Goal: Check status: Check status

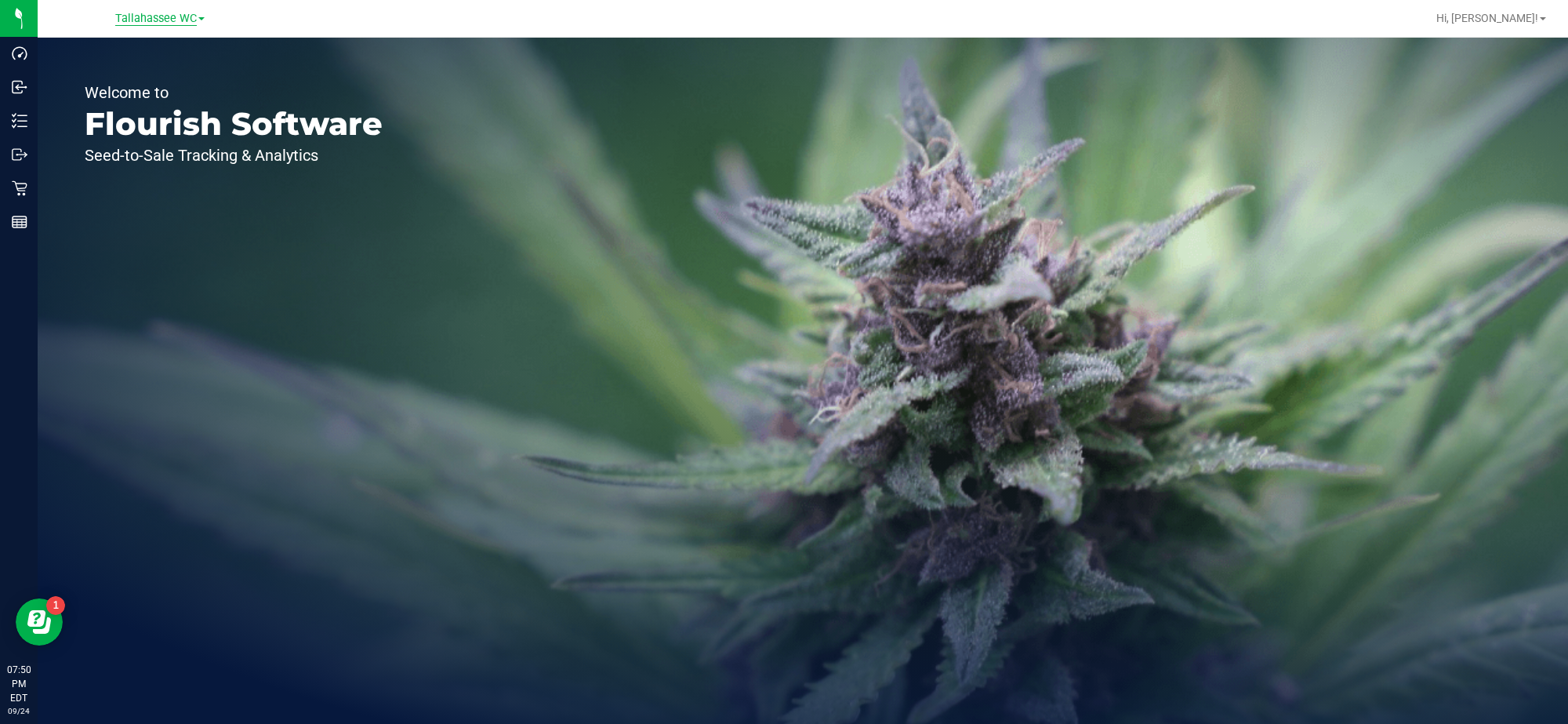
click at [179, 14] on span "Tallahassee WC" at bounding box center [156, 18] width 82 height 14
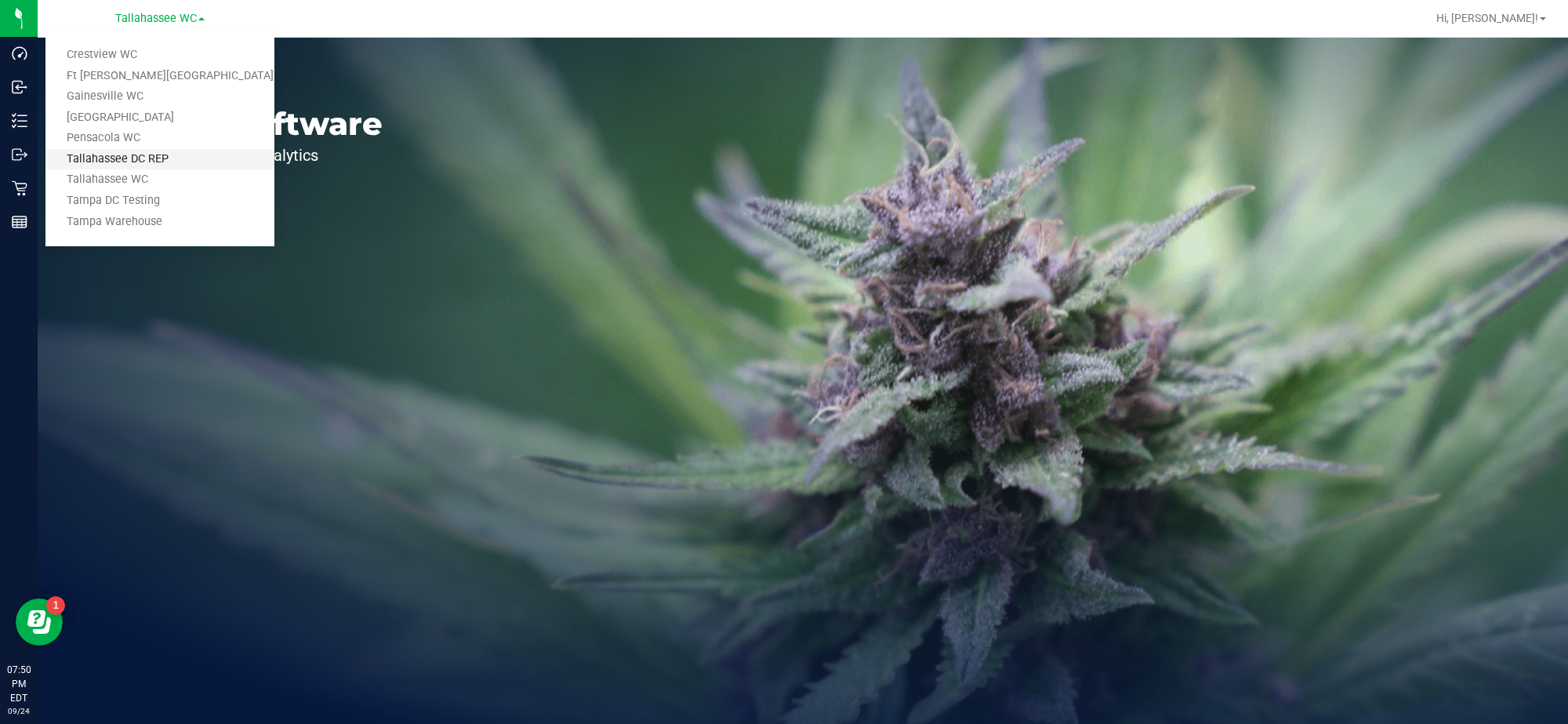
click at [206, 161] on link "Tallahassee DC REP" at bounding box center [160, 160] width 229 height 21
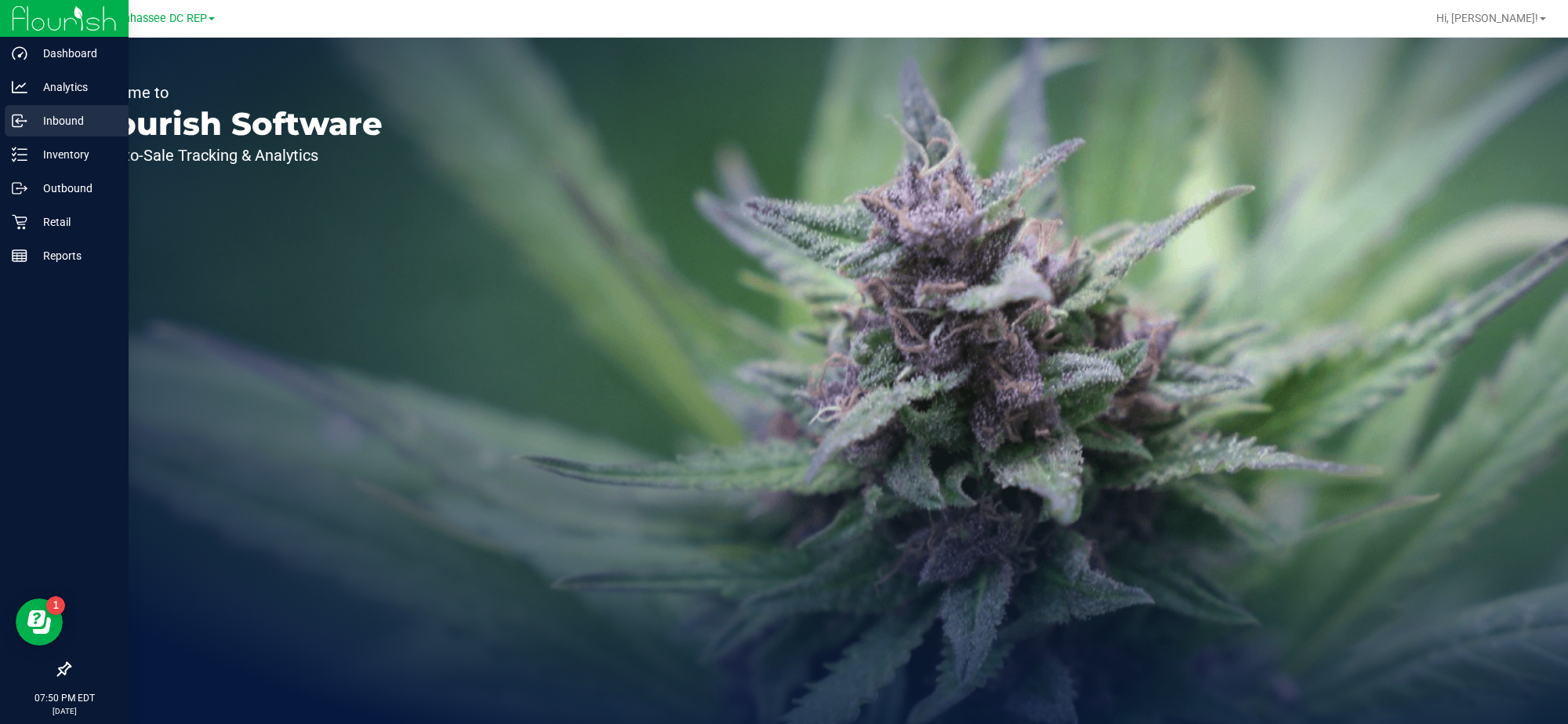
click at [71, 115] on p "Inbound" at bounding box center [74, 120] width 94 height 19
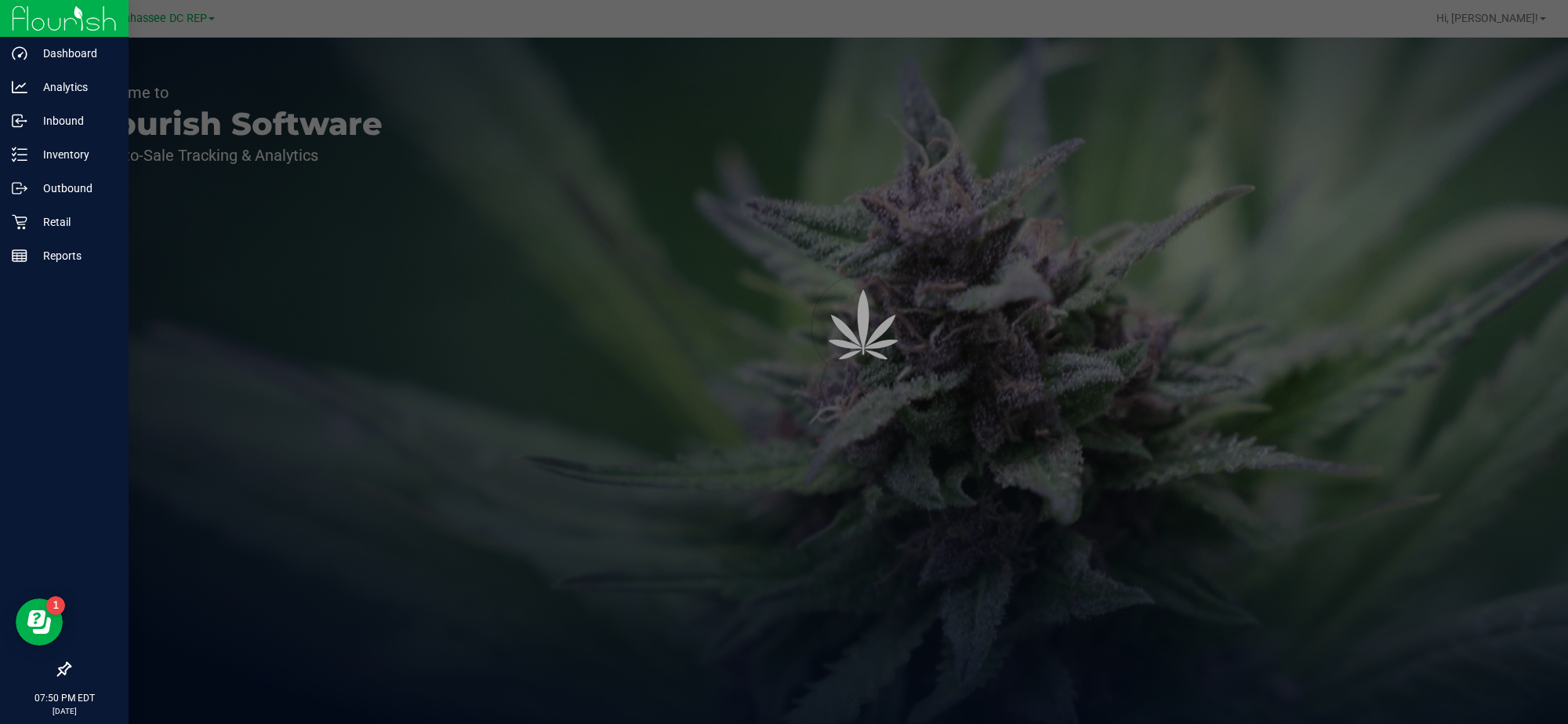
click at [66, 663] on icon at bounding box center [64, 668] width 14 height 14
click at [56, 671] on input "checkbox" at bounding box center [56, 671] width 0 height 0
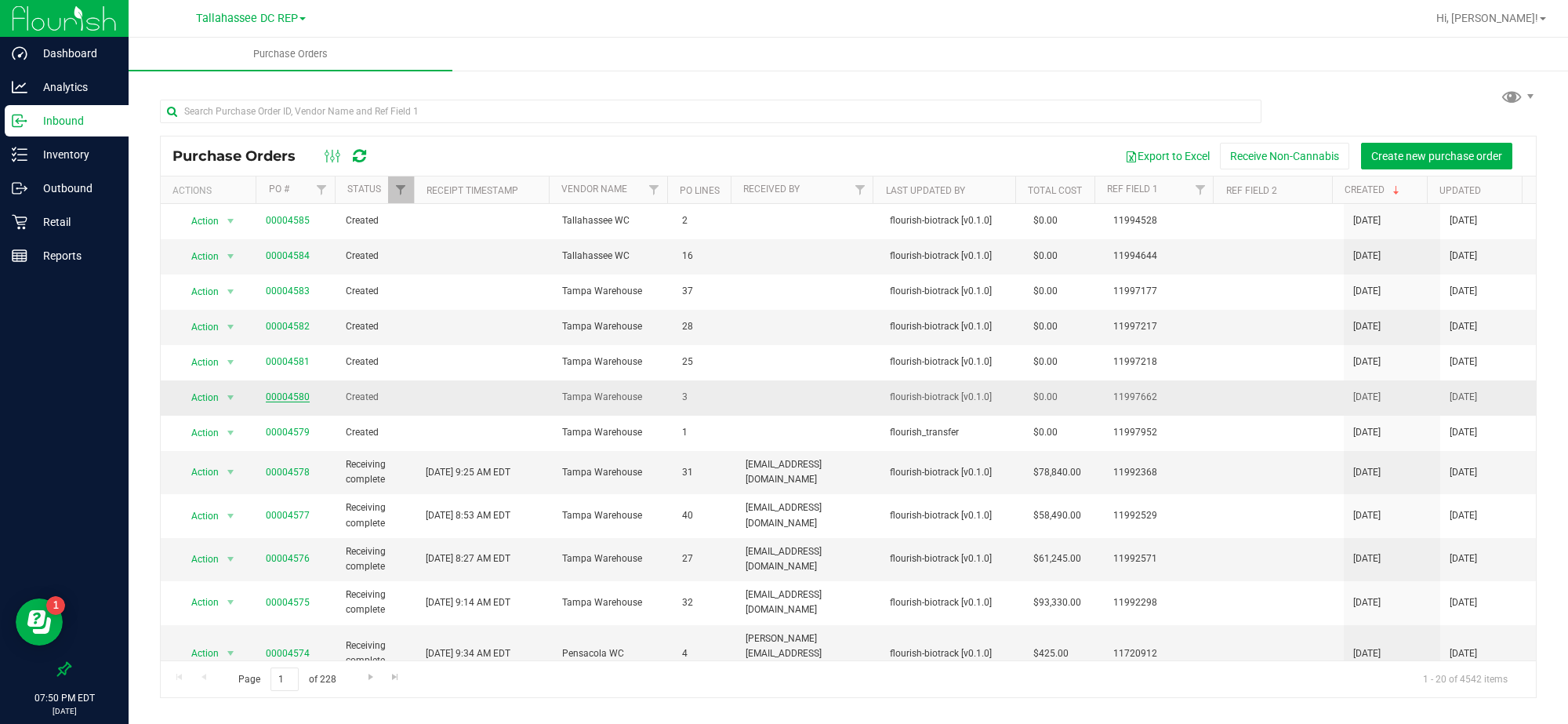
click at [290, 400] on link "00004580" at bounding box center [288, 396] width 44 height 11
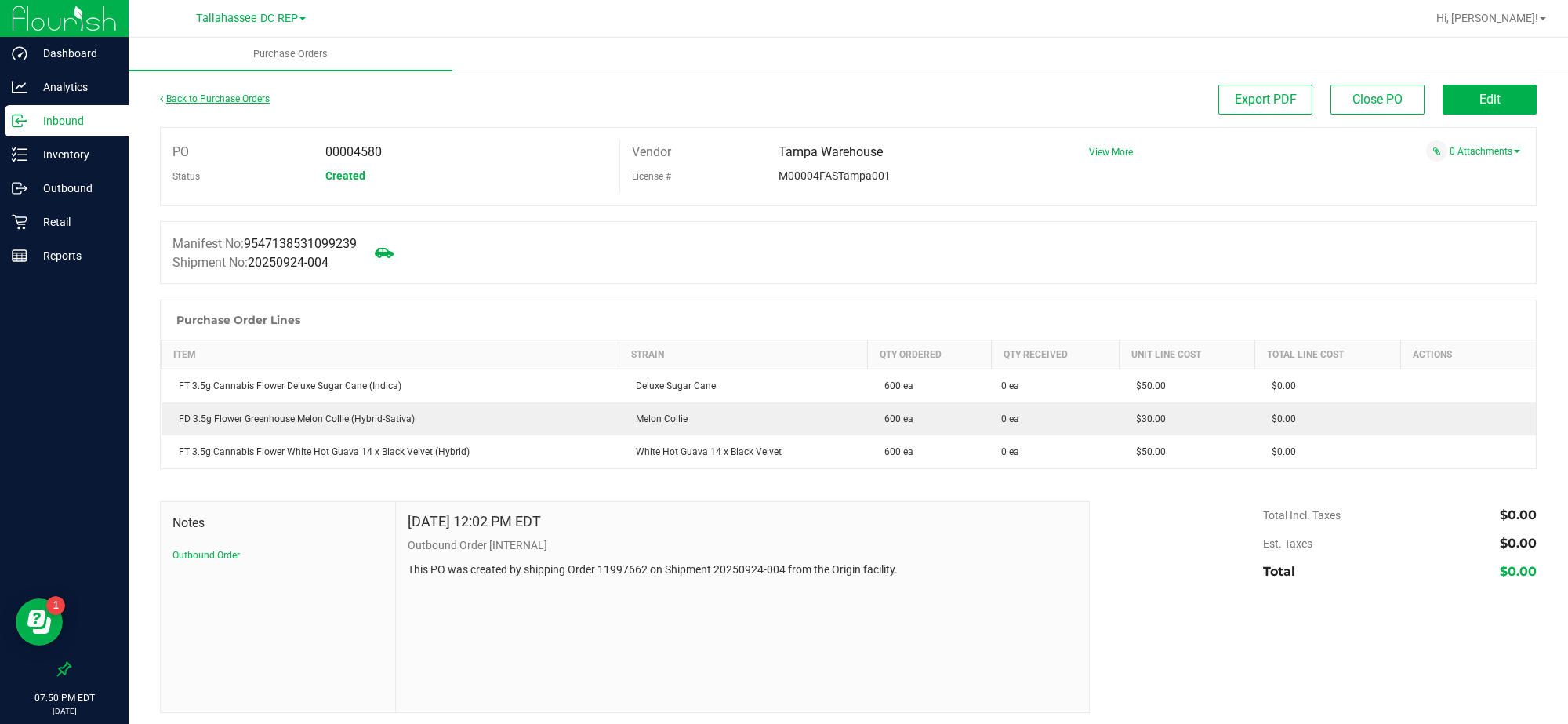
click at [244, 96] on link "Back to Purchase Orders" at bounding box center [215, 98] width 110 height 11
